Goal: Task Accomplishment & Management: Use online tool/utility

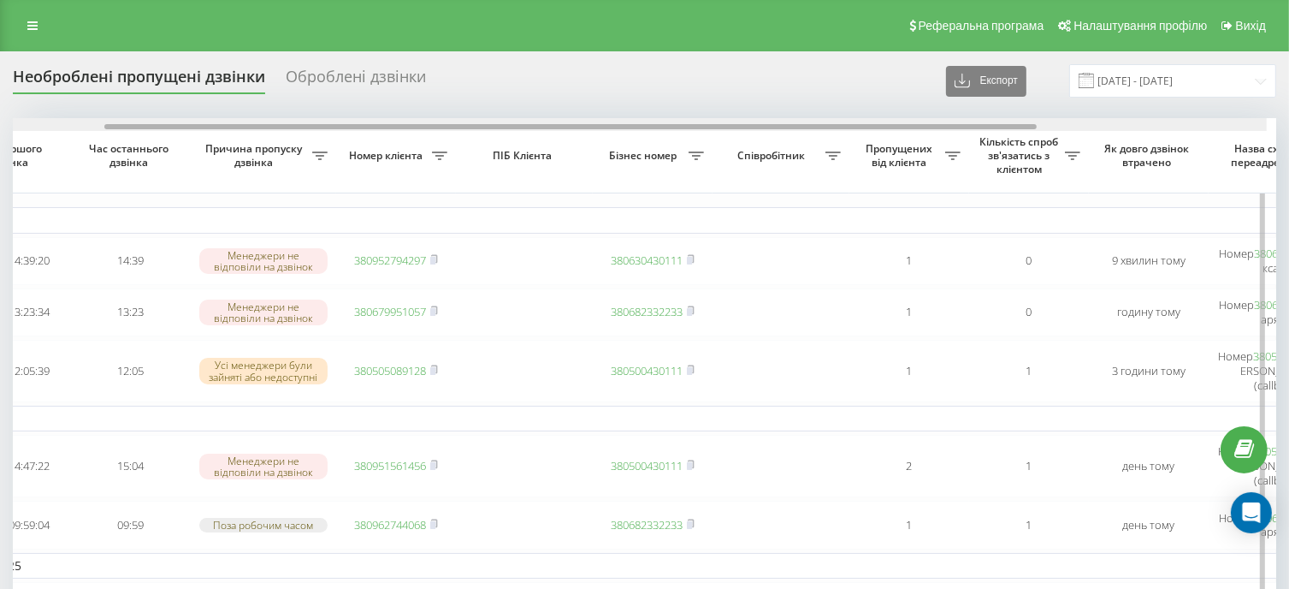
drag, startPoint x: 666, startPoint y: 126, endPoint x: 926, endPoint y: 187, distance: 268.1
click at [797, 146] on div "Обрати всі Час першого дзвінка Час останнього дзвінка Причина пропуску дзвінка …" at bounding box center [644, 483] width 1263 height 730
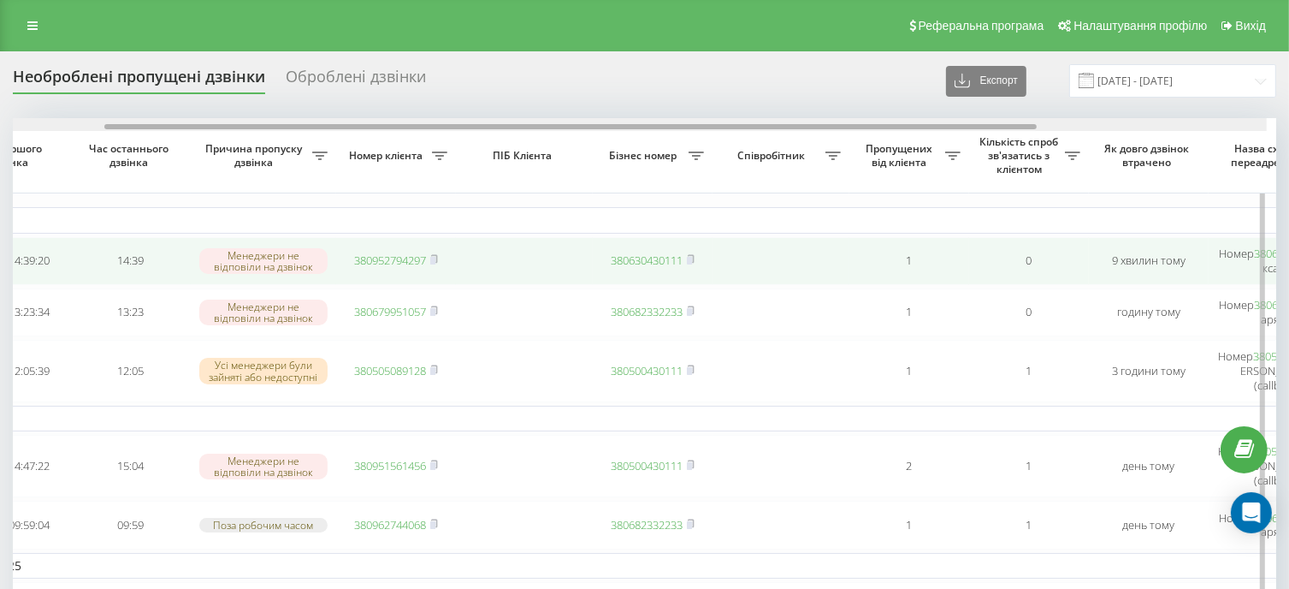
scroll to position [0, 178]
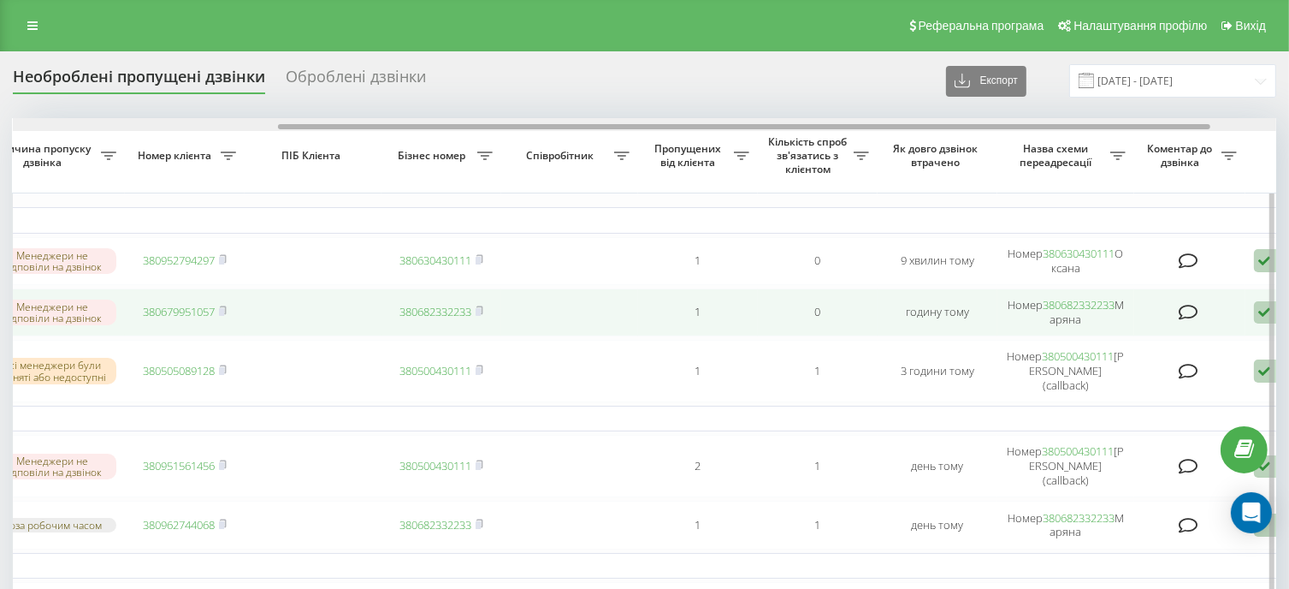
drag, startPoint x: 608, startPoint y: 125, endPoint x: 1114, endPoint y: 300, distance: 535.1
click at [825, 175] on div "Обрати всі Час першого дзвінка Час останнього дзвінка Причина пропуску дзвінка …" at bounding box center [644, 483] width 1263 height 730
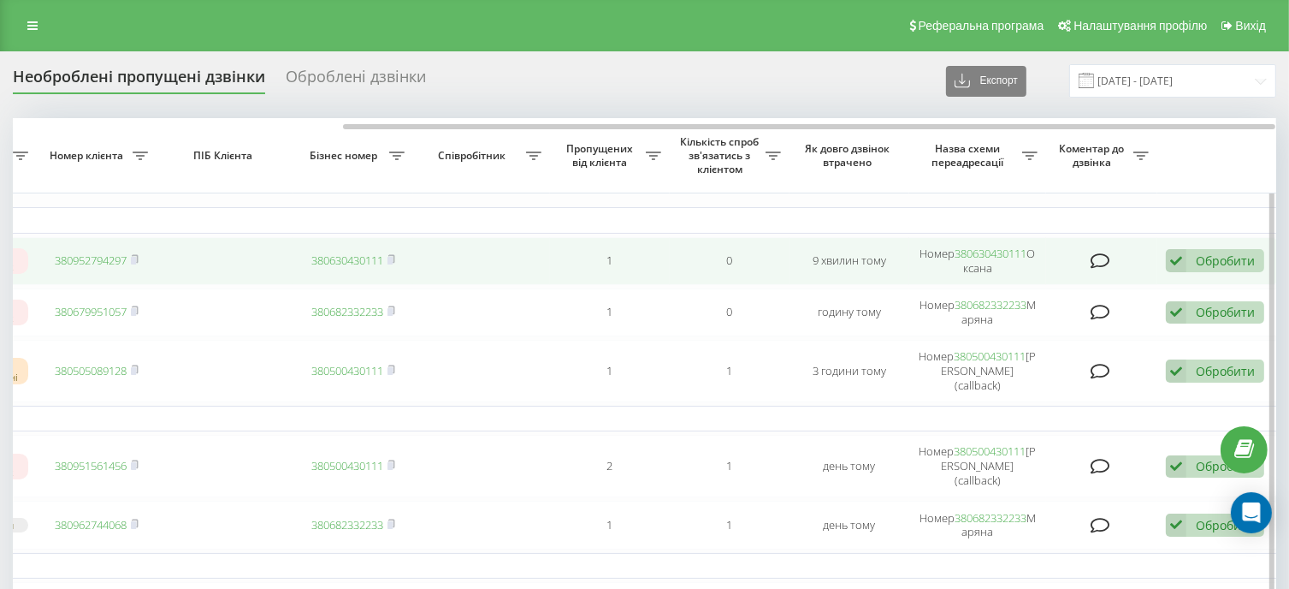
click at [1223, 257] on div "Обробити" at bounding box center [1225, 260] width 59 height 16
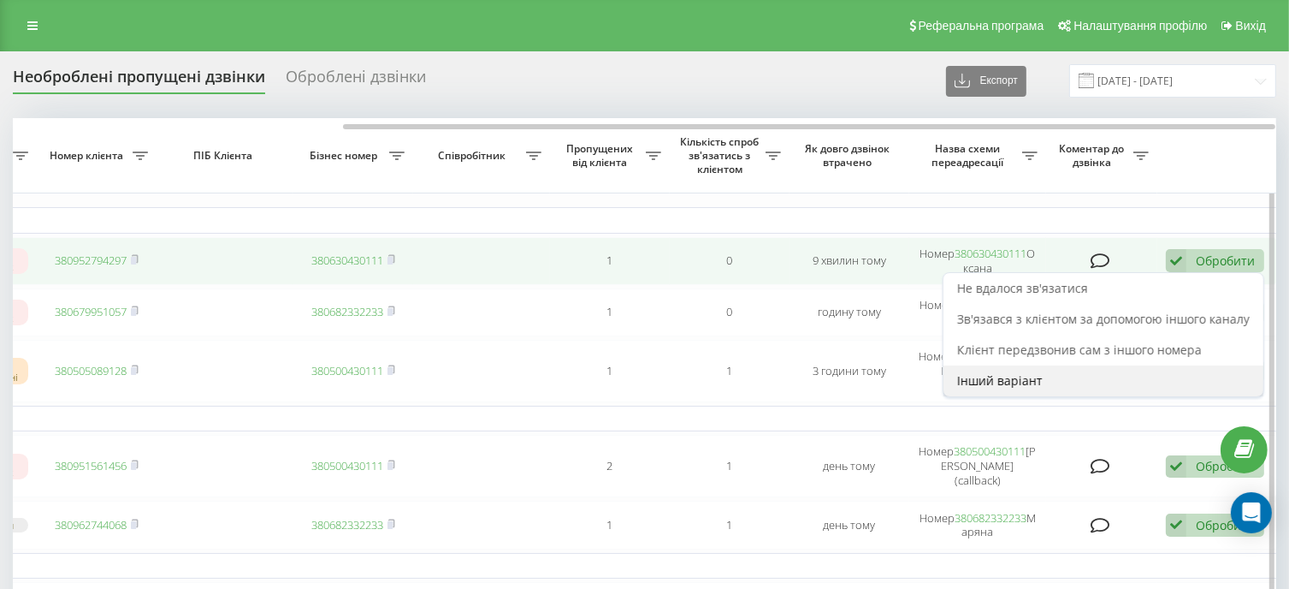
click at [1011, 372] on span "Інший варіант" at bounding box center [1000, 380] width 86 height 16
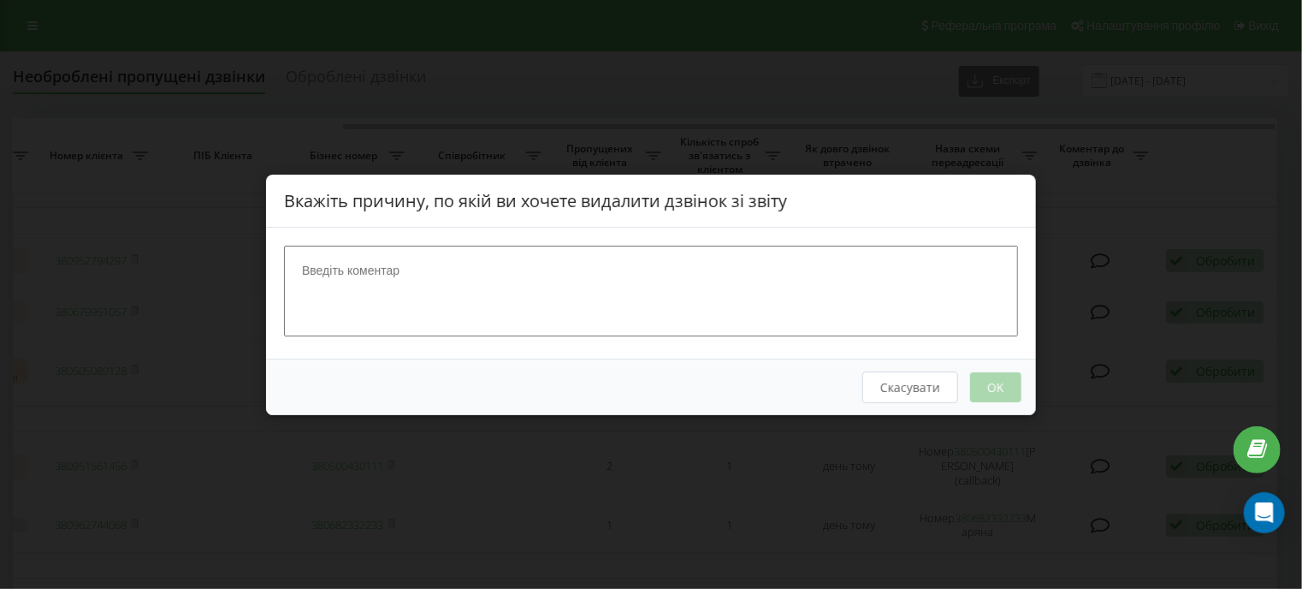
click at [665, 276] on textarea at bounding box center [651, 290] width 734 height 91
type textarea "п"
type textarea "[PERSON_NAME] Південьагропереробка, виставила рахунок"
click at [985, 379] on button "OK" at bounding box center [995, 386] width 51 height 30
